Goal: Task Accomplishment & Management: Complete application form

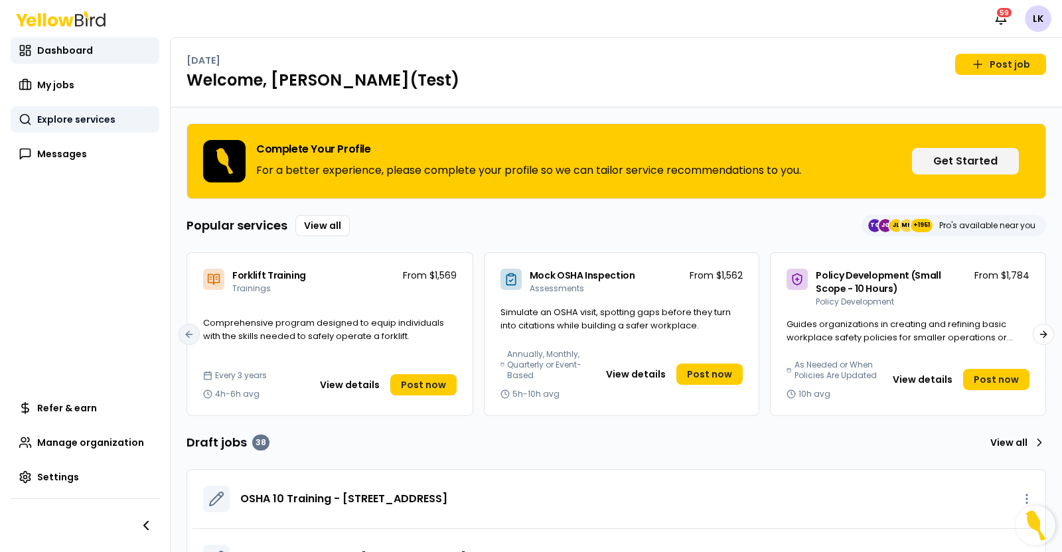
click at [52, 119] on span "Explore services" at bounding box center [76, 119] width 78 height 13
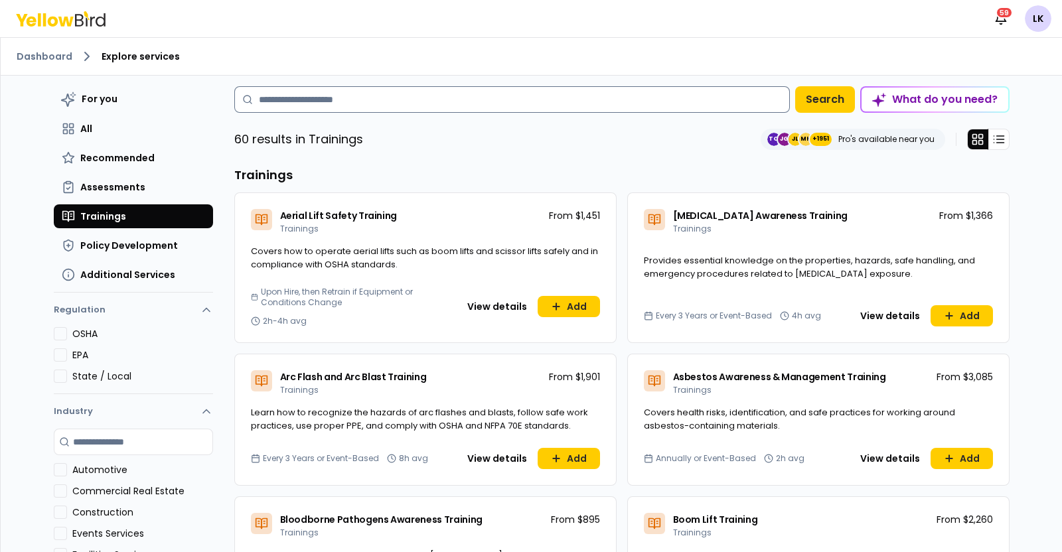
click at [466, 95] on input at bounding box center [511, 99] width 555 height 27
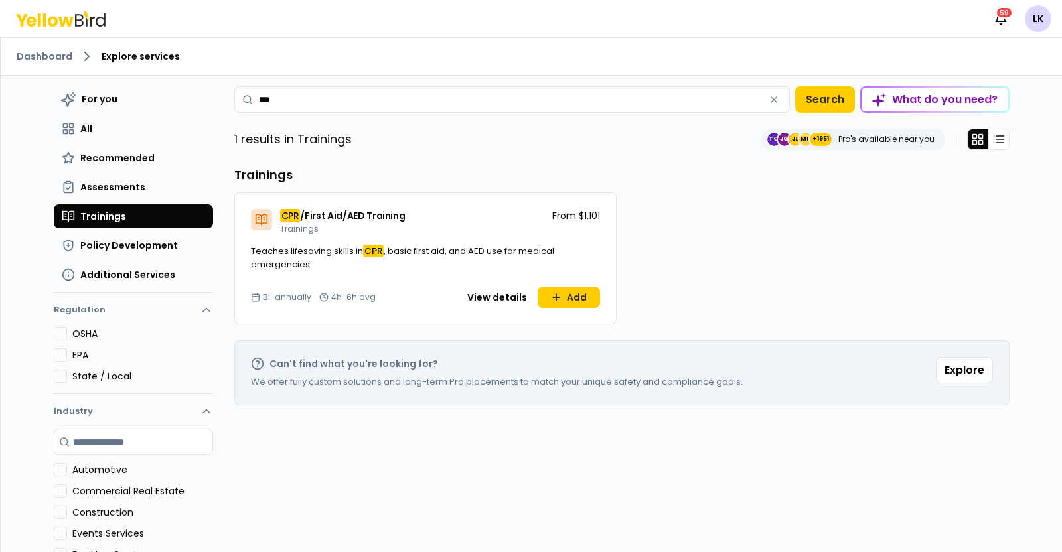
type input "***"
click at [345, 222] on div "CPR /First Aid/AED Training Trainings" at bounding box center [342, 221] width 125 height 25
click at [388, 216] on span "/First Aid/AED Training" at bounding box center [352, 215] width 105 height 13
click at [481, 299] on button "View details" at bounding box center [497, 297] width 76 height 21
